Goal: Communication & Community: Answer question/provide support

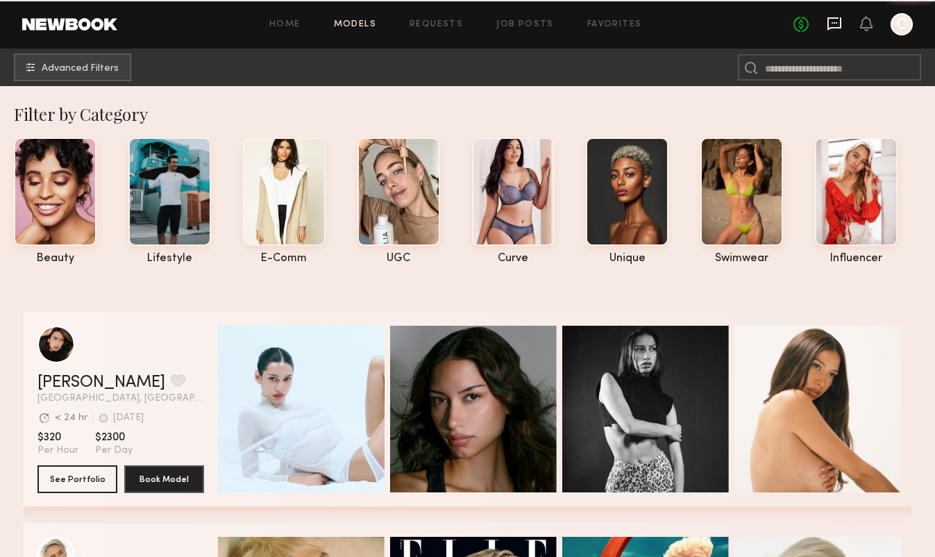
click at [839, 23] on icon at bounding box center [834, 23] width 15 height 15
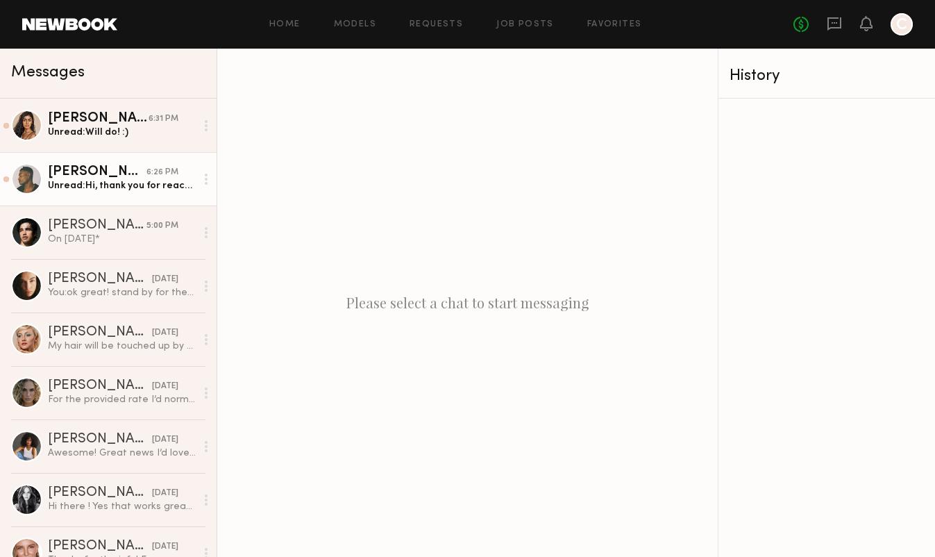
click at [139, 193] on link "Kenyon W. 6:26 PM Unread: Hi, thank you for reaching out! I am available Septem…" at bounding box center [108, 178] width 217 height 53
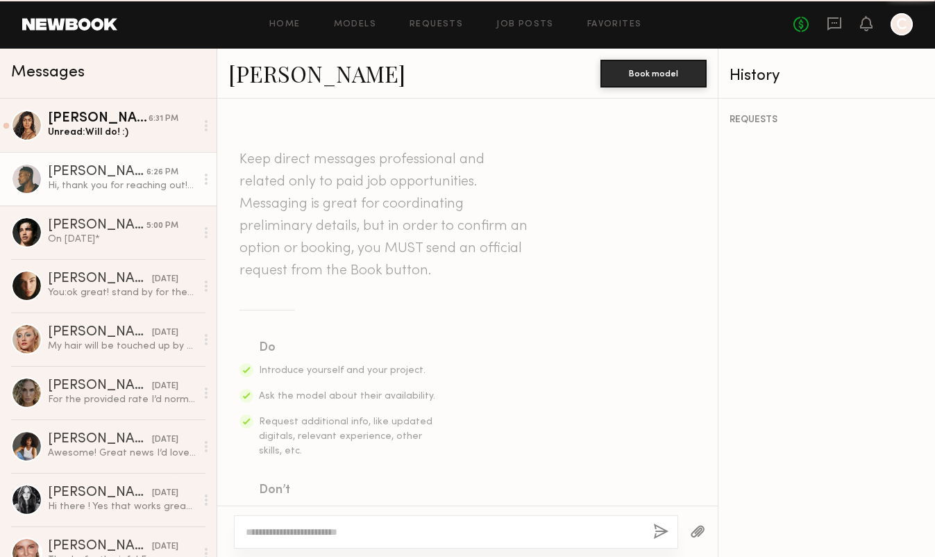
scroll to position [682, 0]
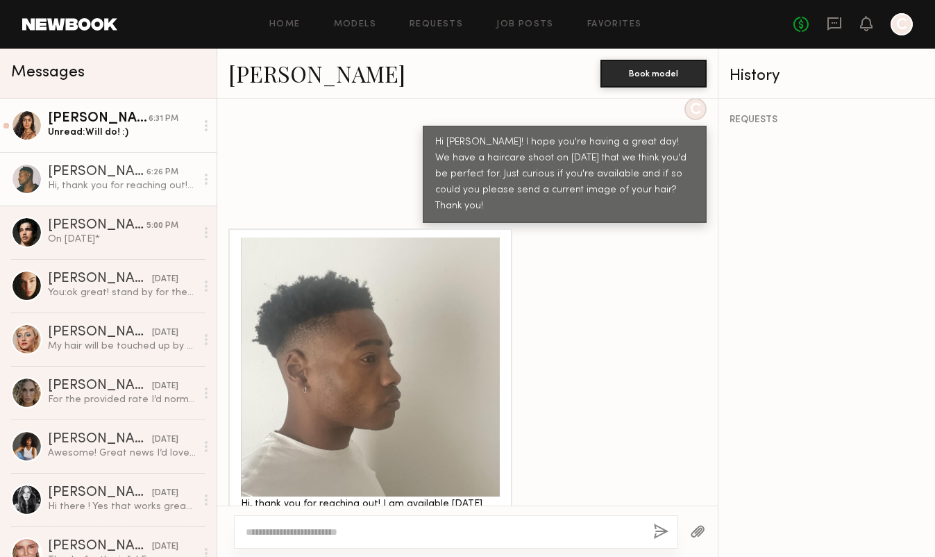
click at [153, 124] on div "6:31 PM" at bounding box center [164, 118] width 30 height 13
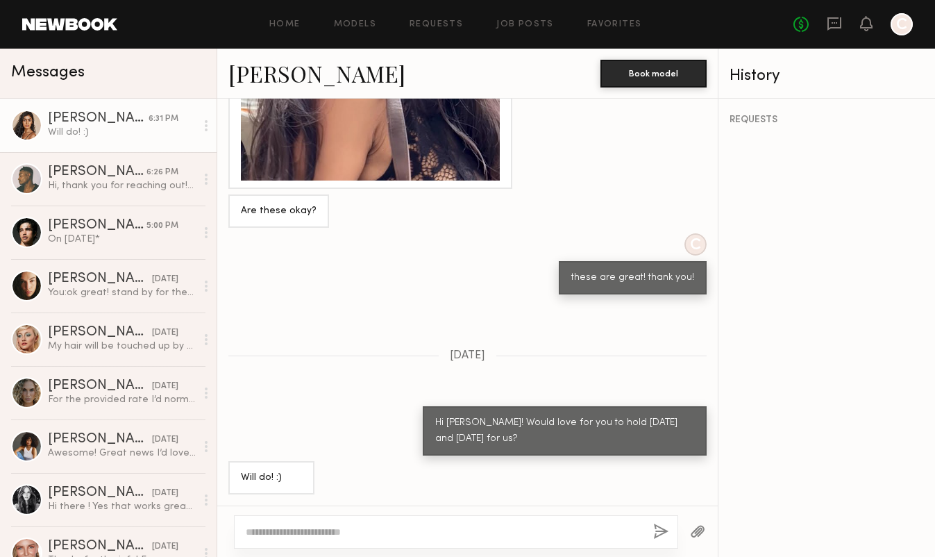
scroll to position [1060, 0]
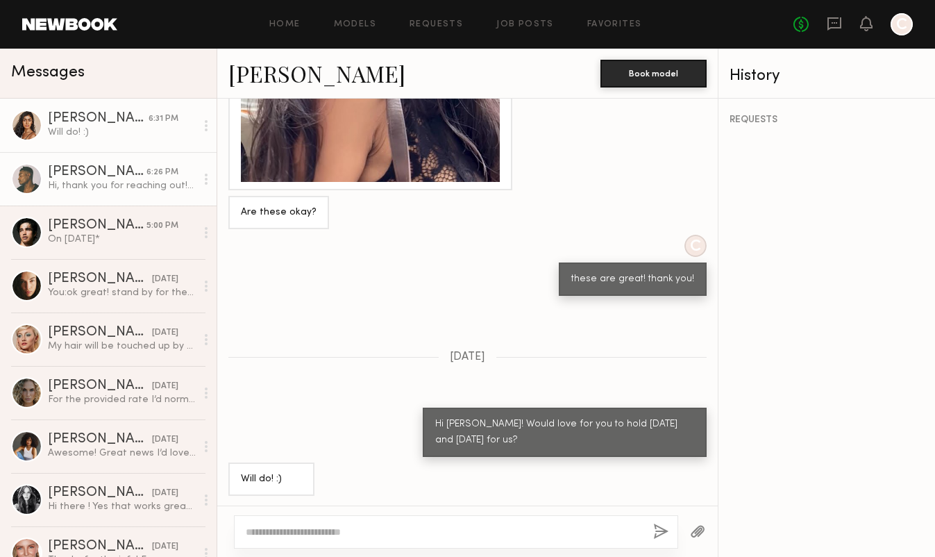
click at [151, 175] on div "6:26 PM" at bounding box center [162, 172] width 32 height 13
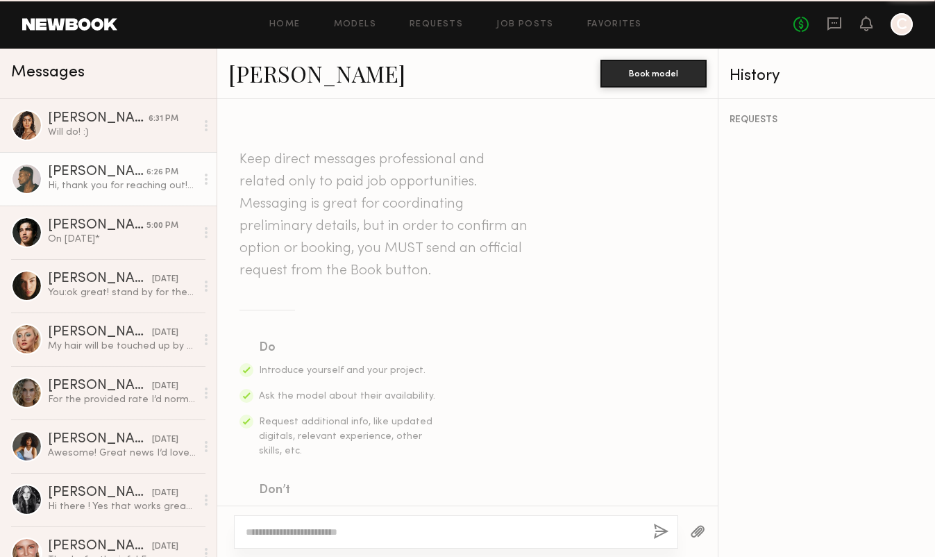
scroll to position [682, 0]
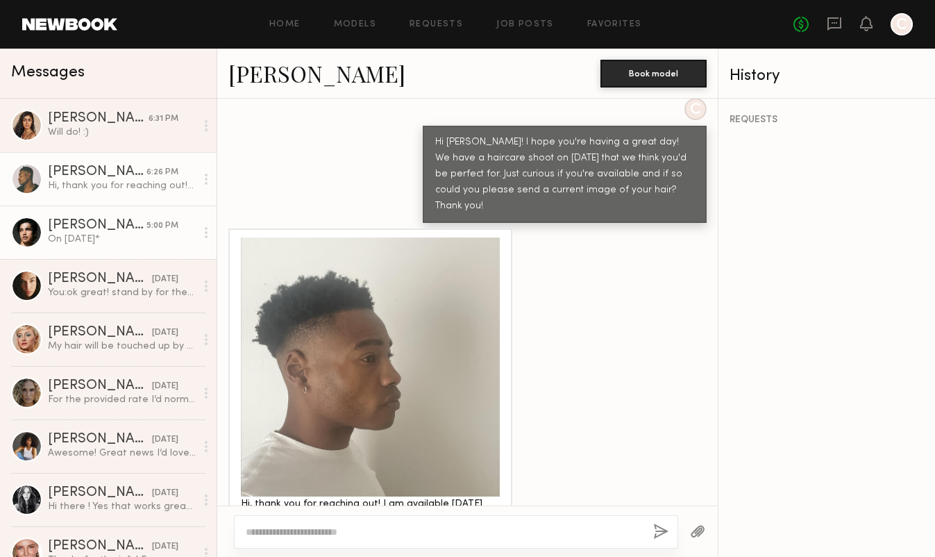
click at [124, 247] on link "Jessey S. 5:00 PM On sept 11th*" at bounding box center [108, 231] width 217 height 53
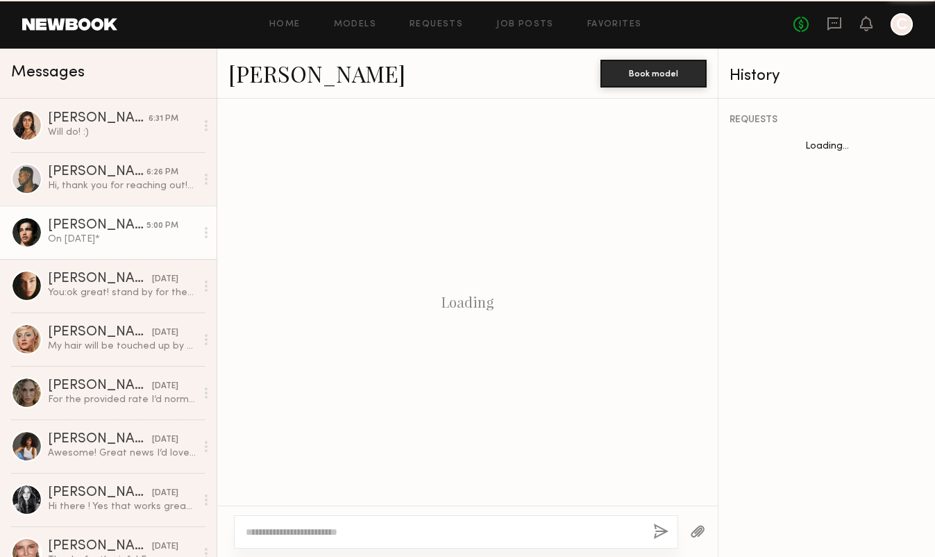
scroll to position [1068, 0]
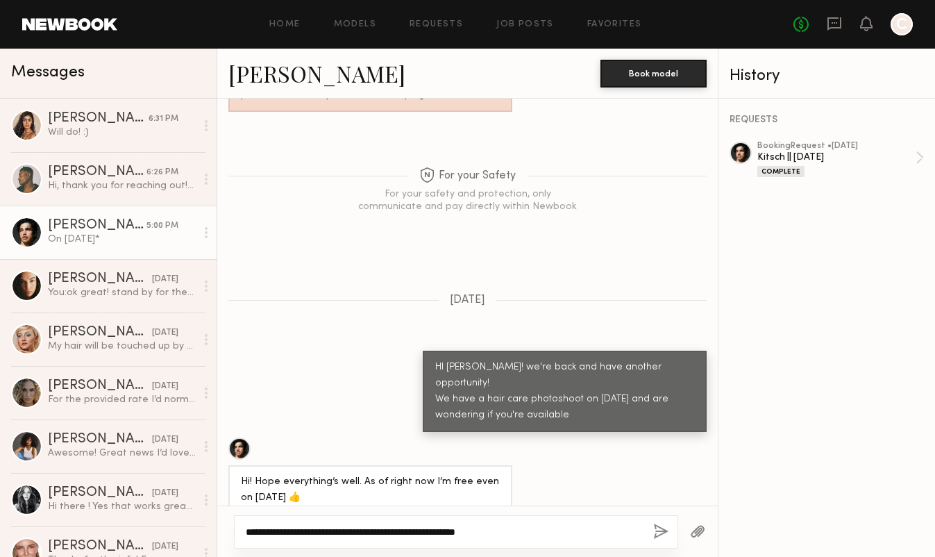
click at [530, 526] on textarea "**********" at bounding box center [444, 532] width 396 height 14
type textarea "**********"
click at [660, 521] on div "**********" at bounding box center [456, 531] width 444 height 33
click at [660, 531] on button "button" at bounding box center [660, 531] width 15 height 17
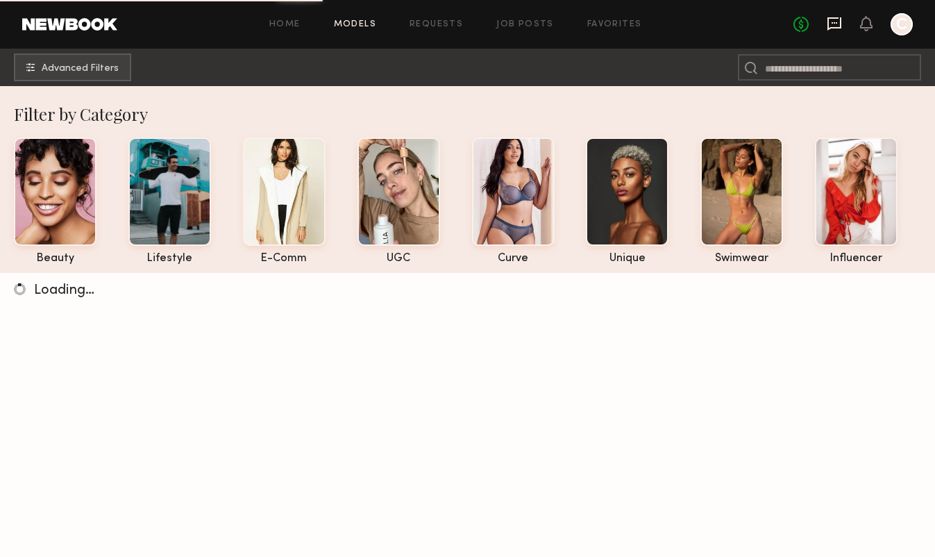
click at [836, 28] on icon at bounding box center [834, 23] width 15 height 15
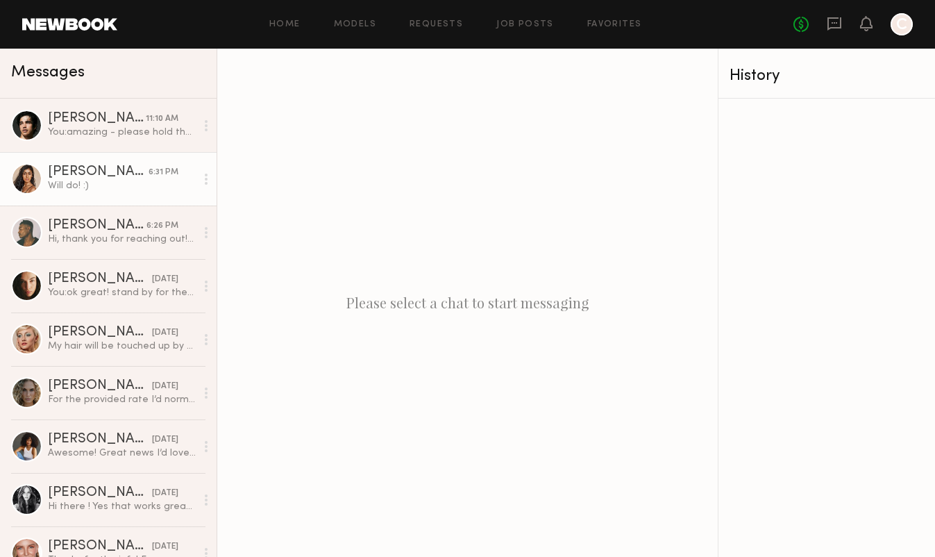
click at [83, 171] on div "Natasha W." at bounding box center [98, 172] width 101 height 14
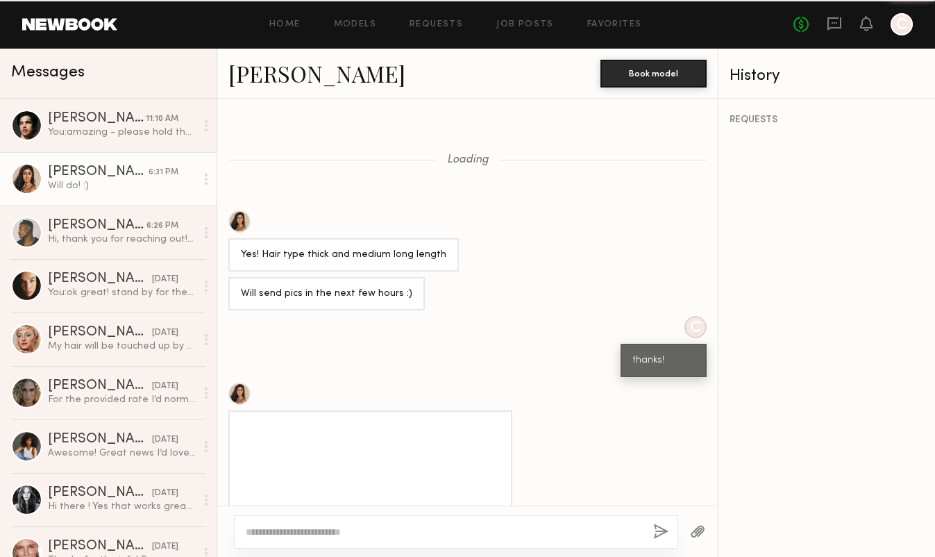
scroll to position [1061, 0]
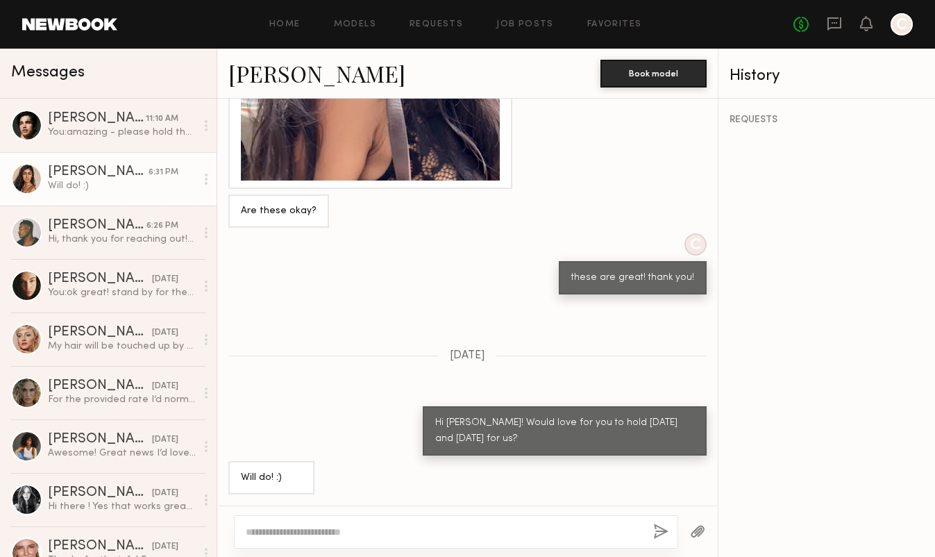
click at [328, 79] on link "Natasha W." at bounding box center [316, 73] width 177 height 30
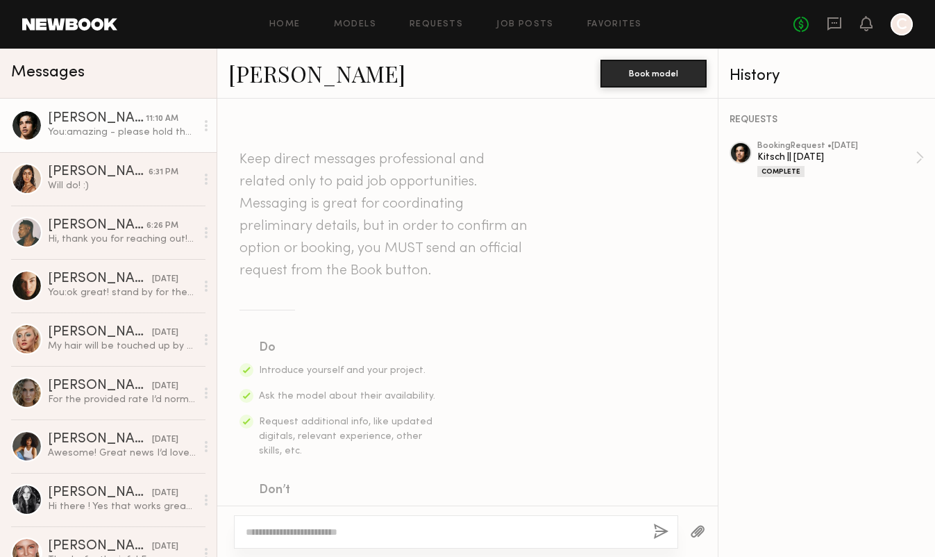
scroll to position [1334, 0]
